Goal: Transaction & Acquisition: Purchase product/service

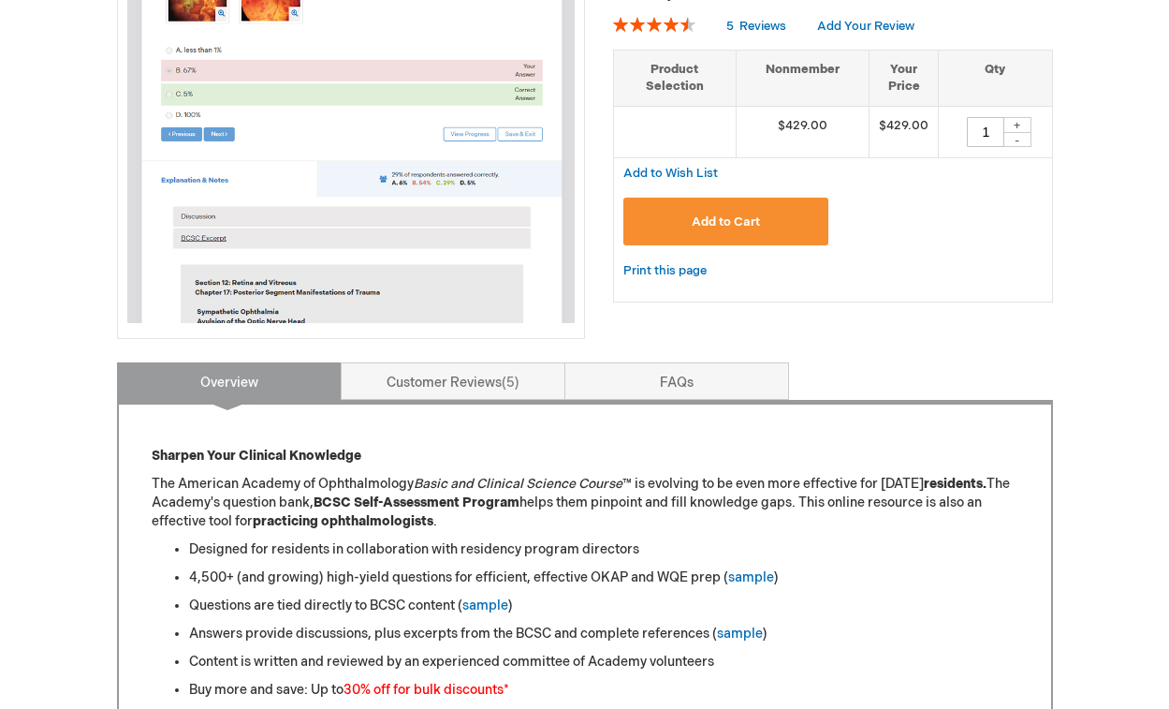
scroll to position [413, 0]
click at [726, 216] on span "Add to Cart" at bounding box center [726, 220] width 68 height 15
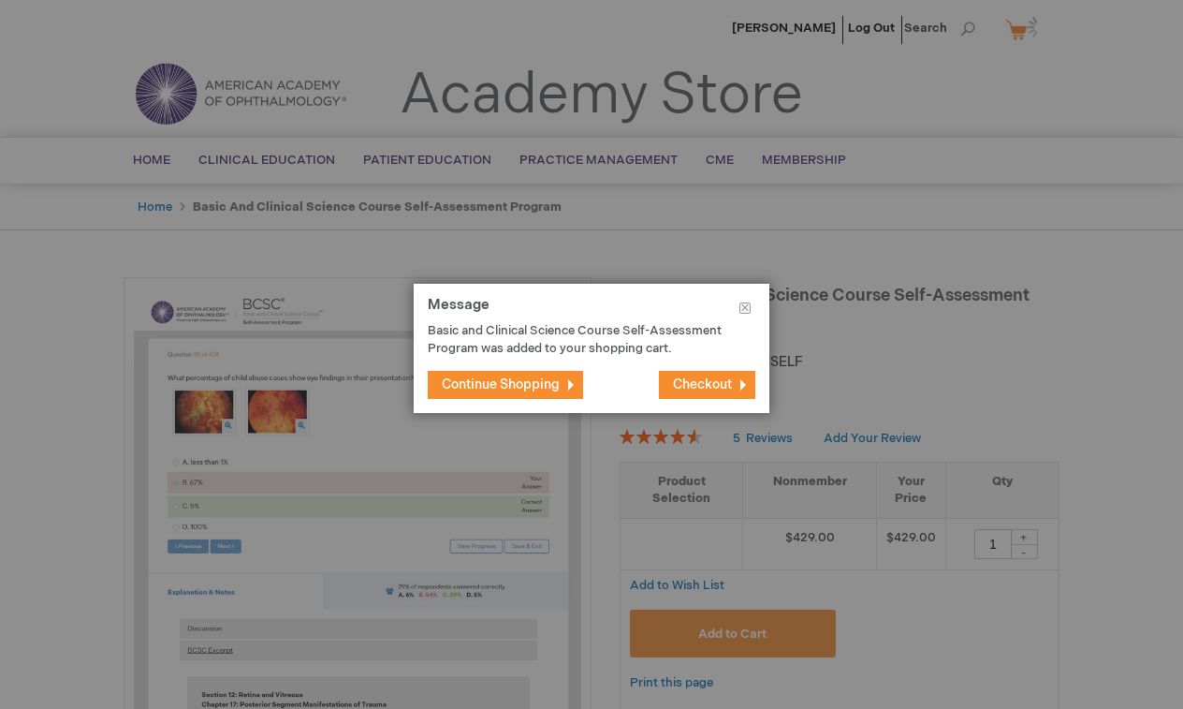
scroll to position [0, 0]
click at [696, 389] on span "Checkout" at bounding box center [702, 384] width 59 height 16
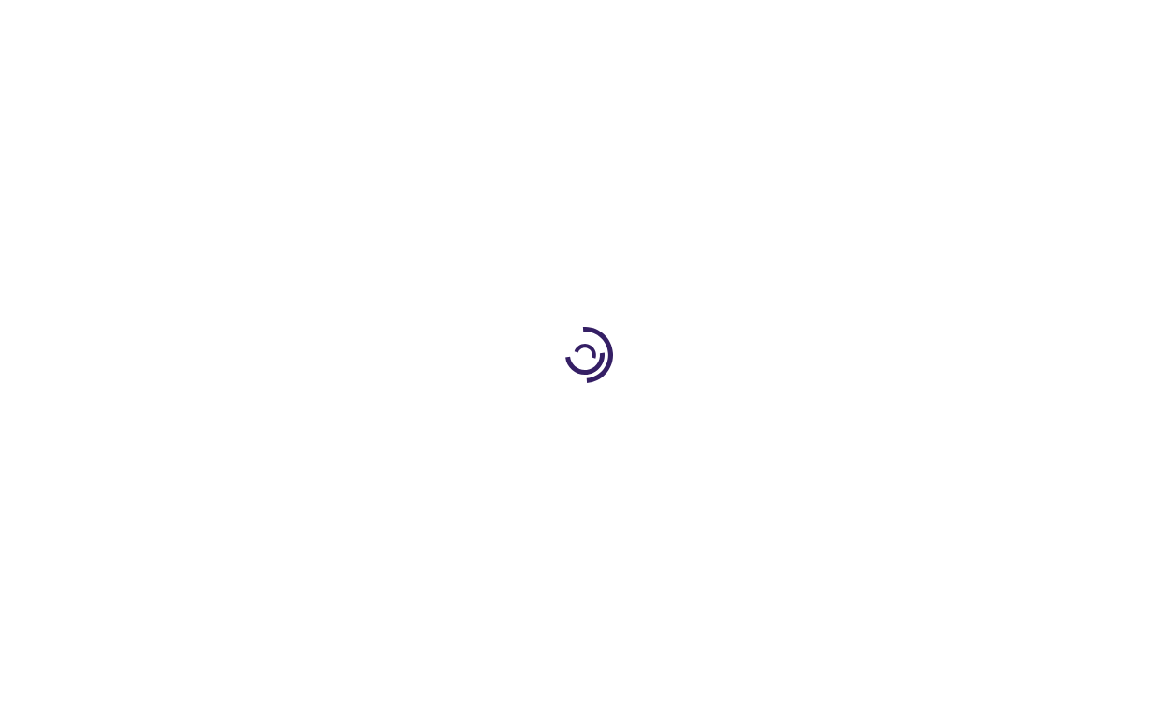
type input "1"
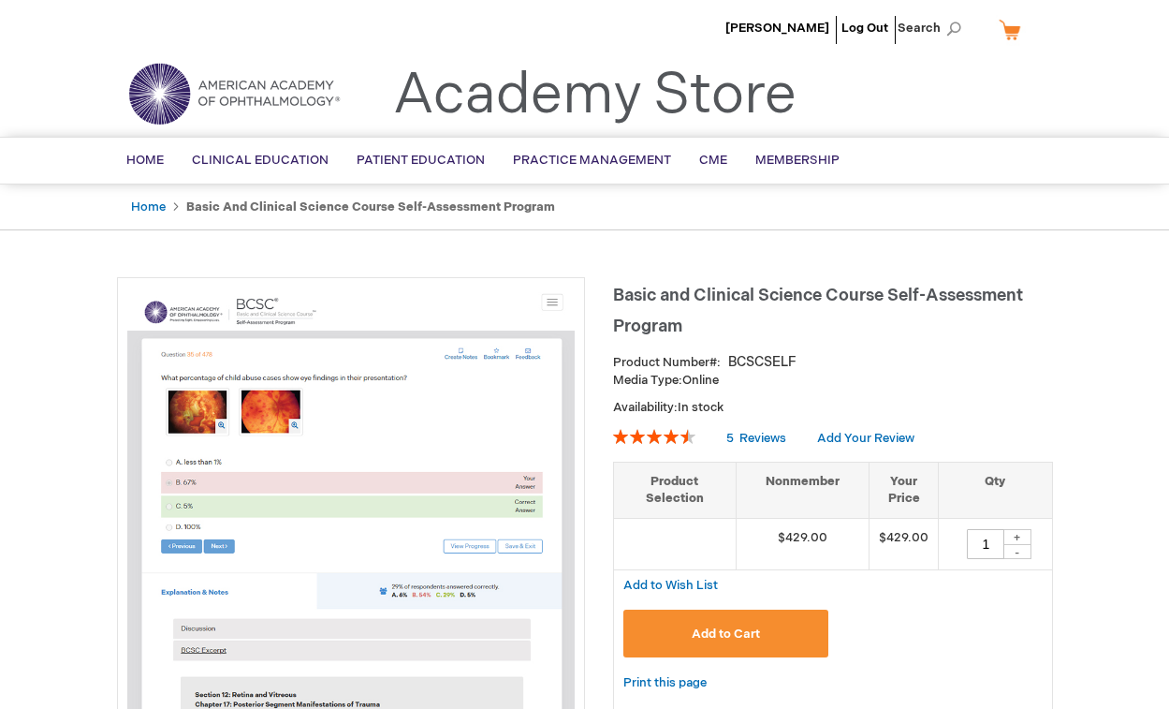
click at [709, 631] on span "Add to Cart" at bounding box center [726, 633] width 68 height 15
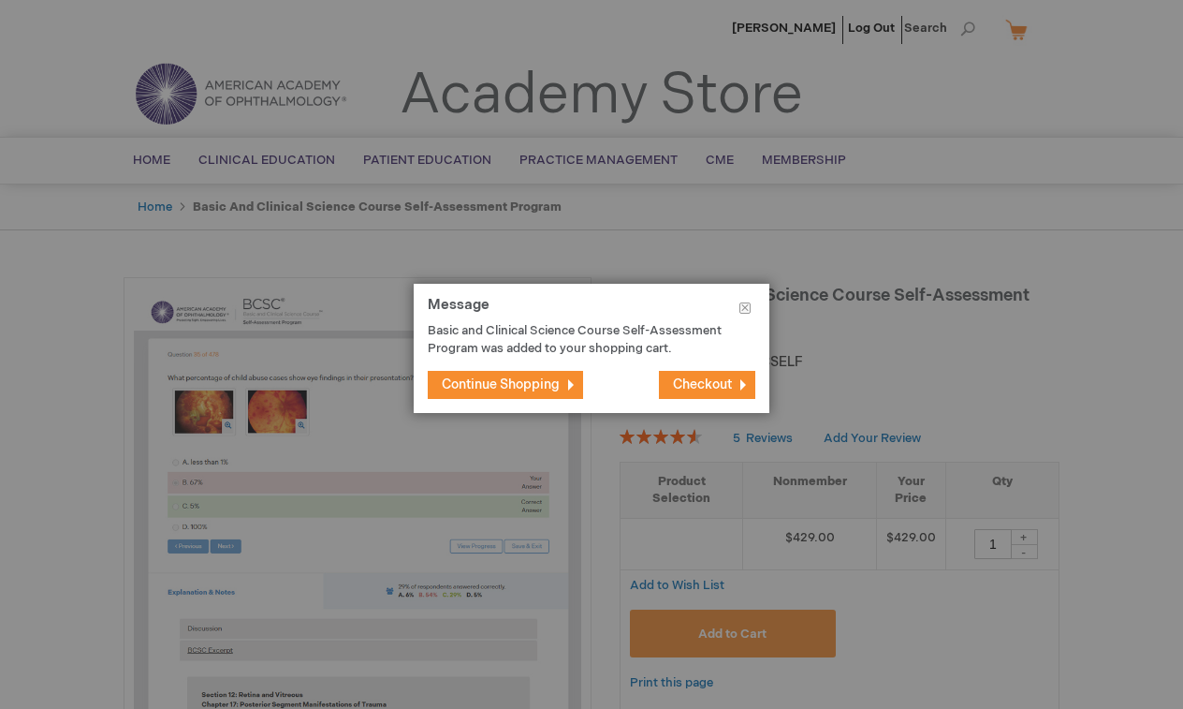
click at [553, 384] on span "Continue Shopping" at bounding box center [501, 384] width 118 height 16
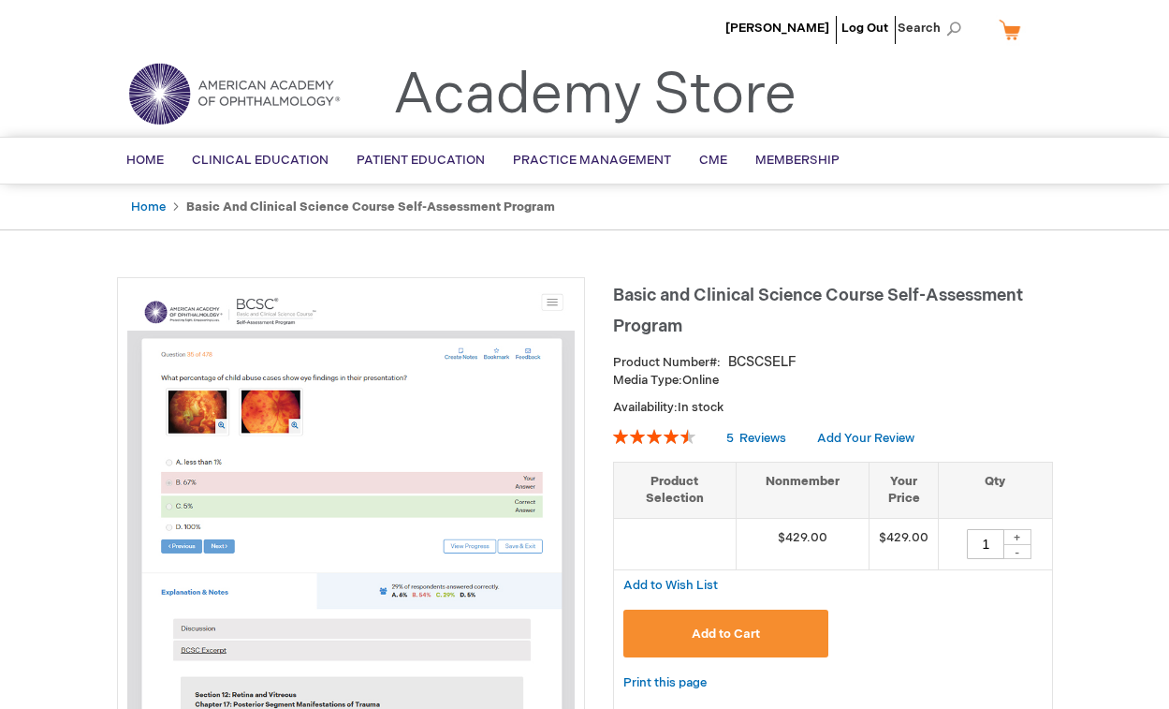
click at [728, 626] on span "Add to Cart" at bounding box center [726, 633] width 68 height 15
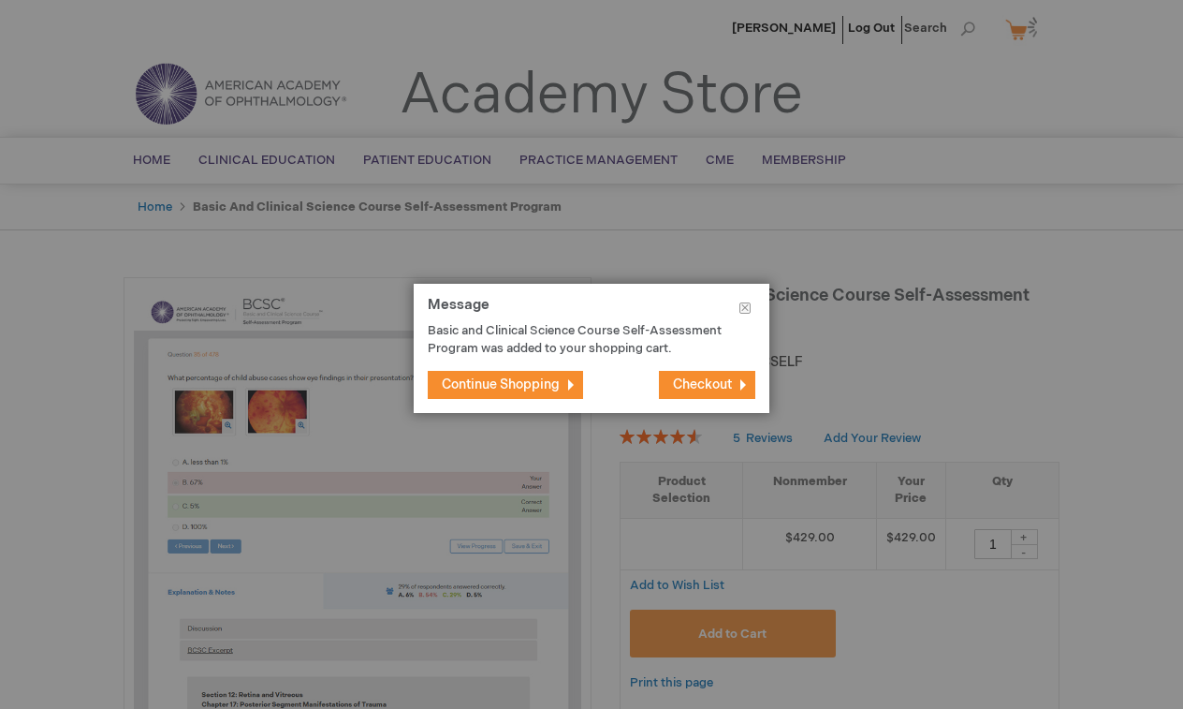
click at [707, 384] on span "Checkout" at bounding box center [702, 384] width 59 height 16
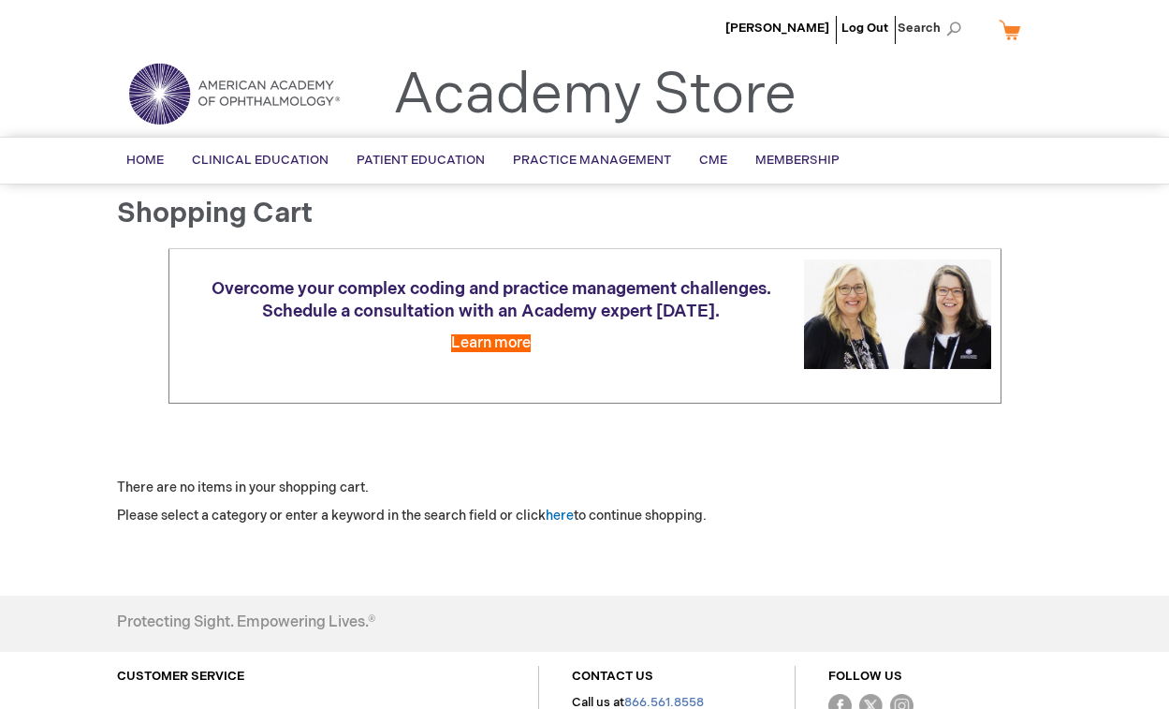
click at [999, 33] on link "My Cart" at bounding box center [1017, 29] width 45 height 33
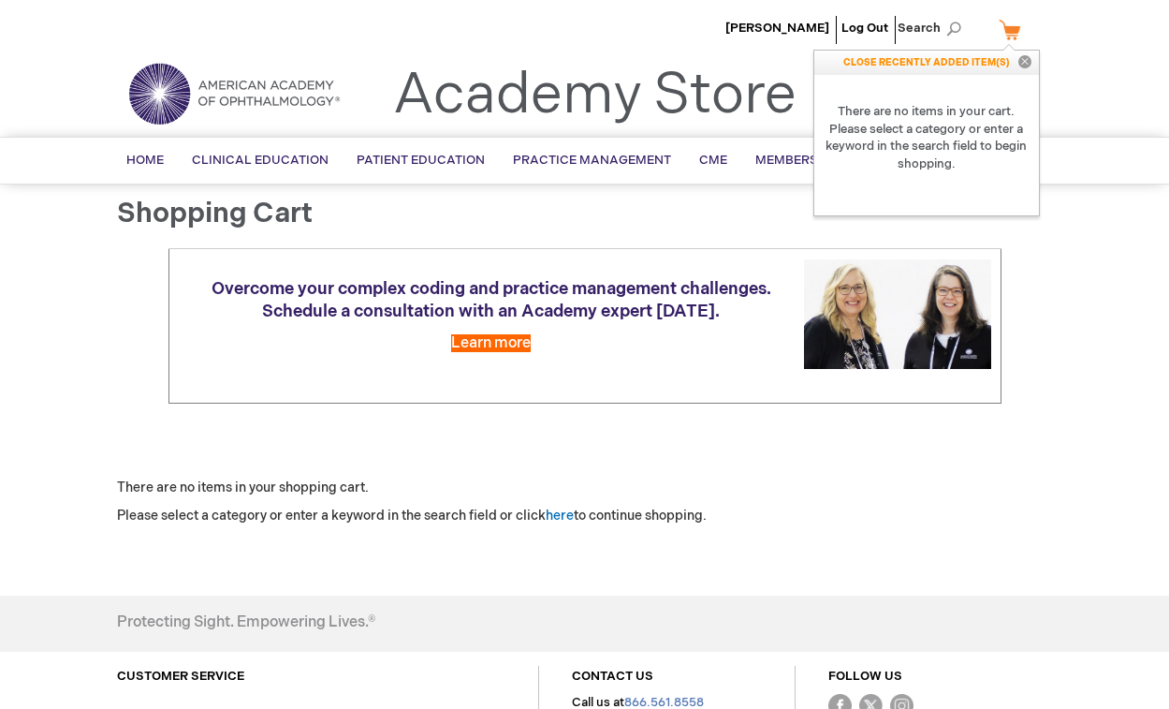
click at [1024, 63] on button "Close" at bounding box center [1025, 63] width 28 height 24
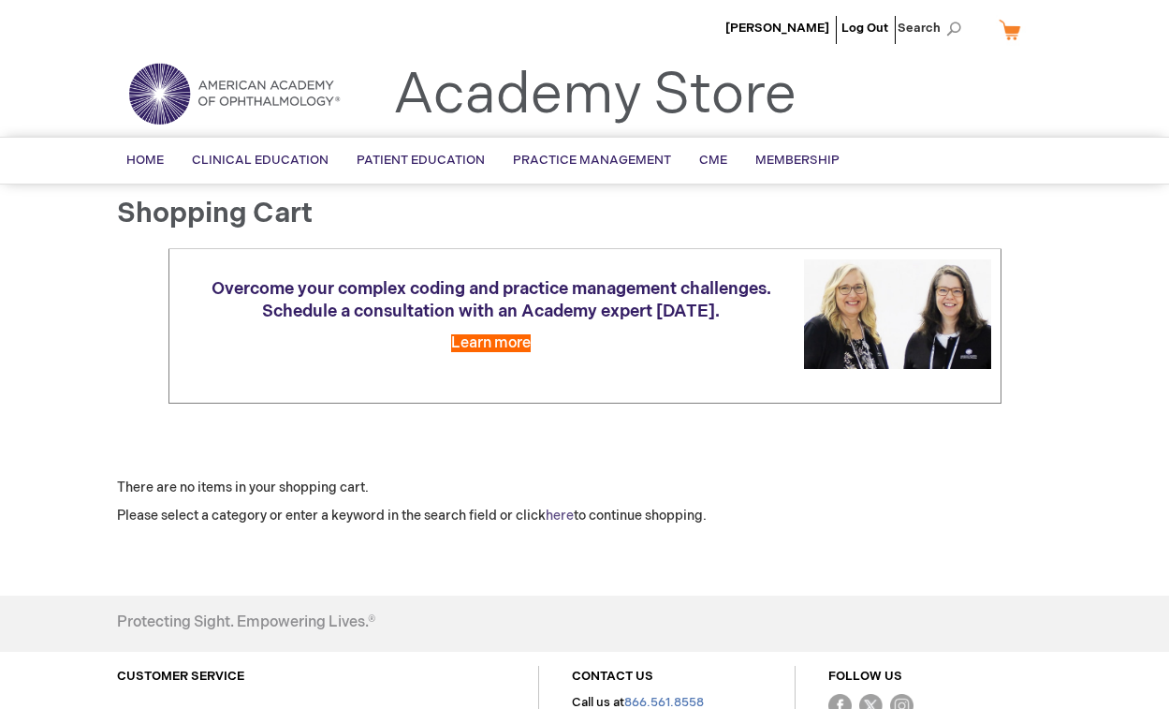
click at [562, 507] on link "here" at bounding box center [560, 515] width 28 height 16
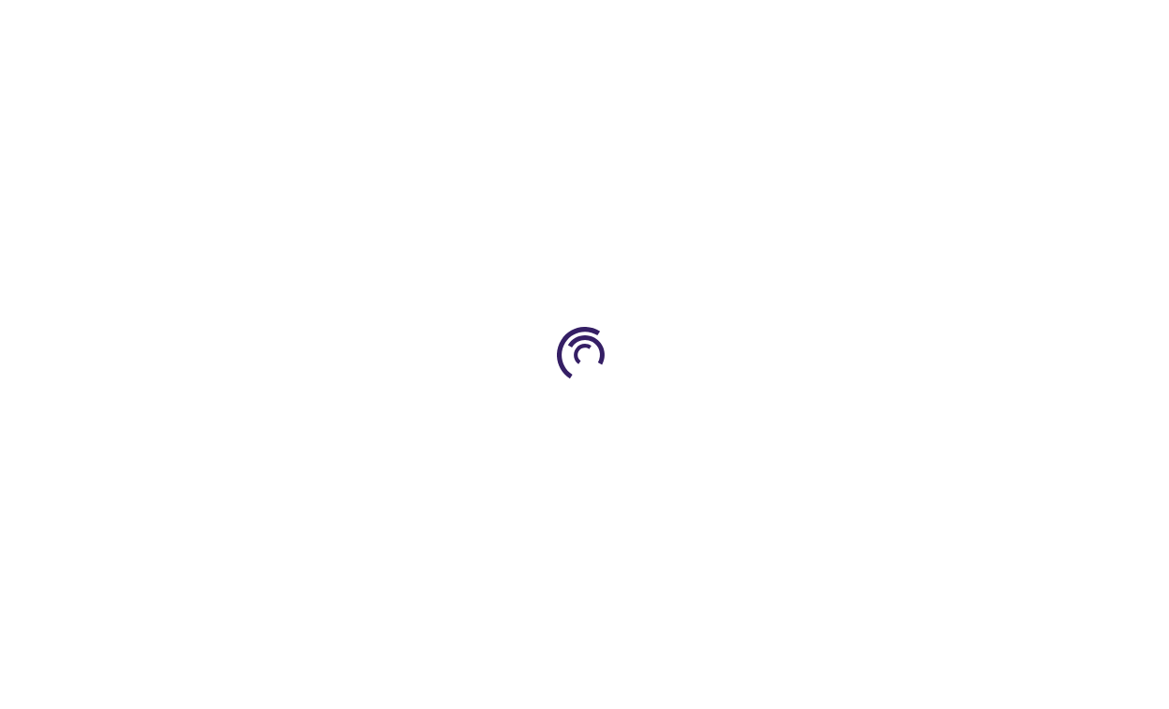
type input "1"
